Goal: Find specific page/section: Find specific page/section

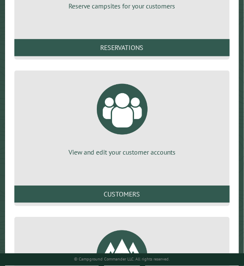
scroll to position [254, 0]
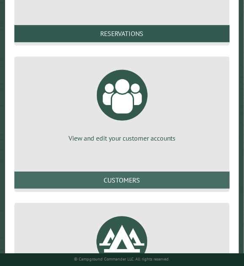
click at [152, 184] on link "Customers" at bounding box center [121, 180] width 215 height 17
click at [156, 179] on link "Customers" at bounding box center [121, 180] width 215 height 17
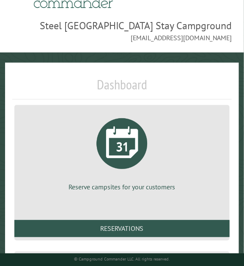
scroll to position [0, 0]
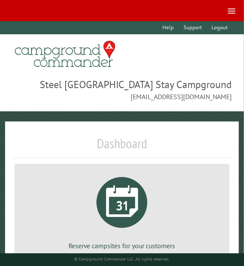
click at [234, 10] on span at bounding box center [232, 10] width 8 height 5
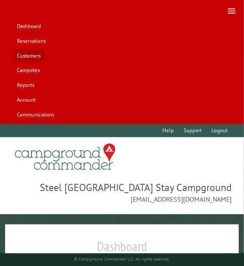
click at [27, 56] on link "Customers" at bounding box center [29, 55] width 32 height 13
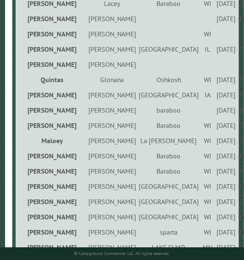
scroll to position [904, 0]
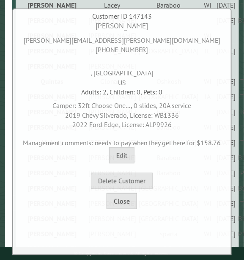
click at [122, 206] on button "Close" at bounding box center [122, 201] width 30 height 16
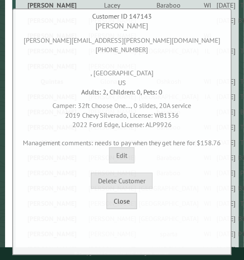
click at [122, 199] on button "Close" at bounding box center [122, 201] width 30 height 16
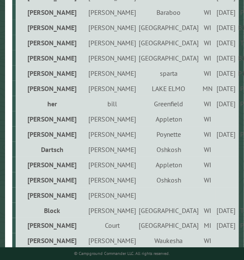
scroll to position [1116, 0]
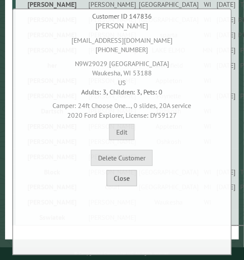
click at [127, 176] on button "Close" at bounding box center [122, 178] width 30 height 16
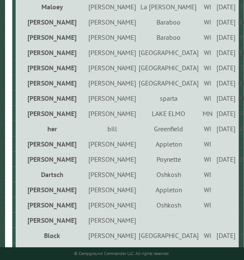
scroll to position [1031, 0]
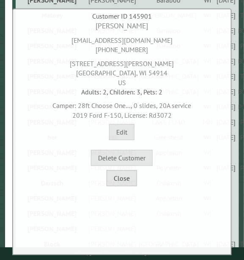
click at [135, 178] on button "Close" at bounding box center [122, 178] width 30 height 16
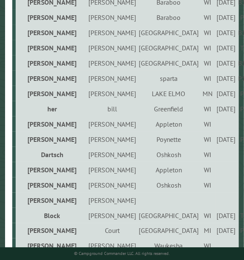
scroll to position [1073, 0]
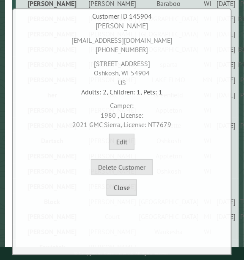
click at [127, 192] on button "Close" at bounding box center [122, 187] width 30 height 16
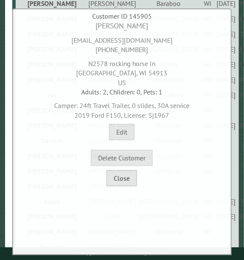
click at [129, 185] on button "Close" at bounding box center [122, 178] width 30 height 16
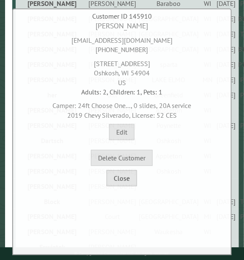
click at [121, 179] on button "Close" at bounding box center [122, 178] width 30 height 16
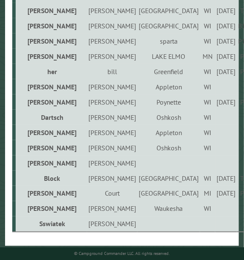
scroll to position [1116, 0]
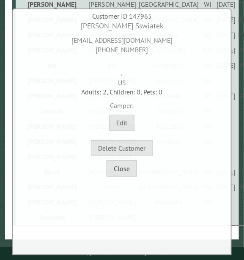
click at [121, 171] on button "Close" at bounding box center [122, 168] width 30 height 16
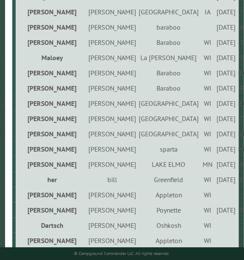
scroll to position [958, 0]
